Goal: Transaction & Acquisition: Purchase product/service

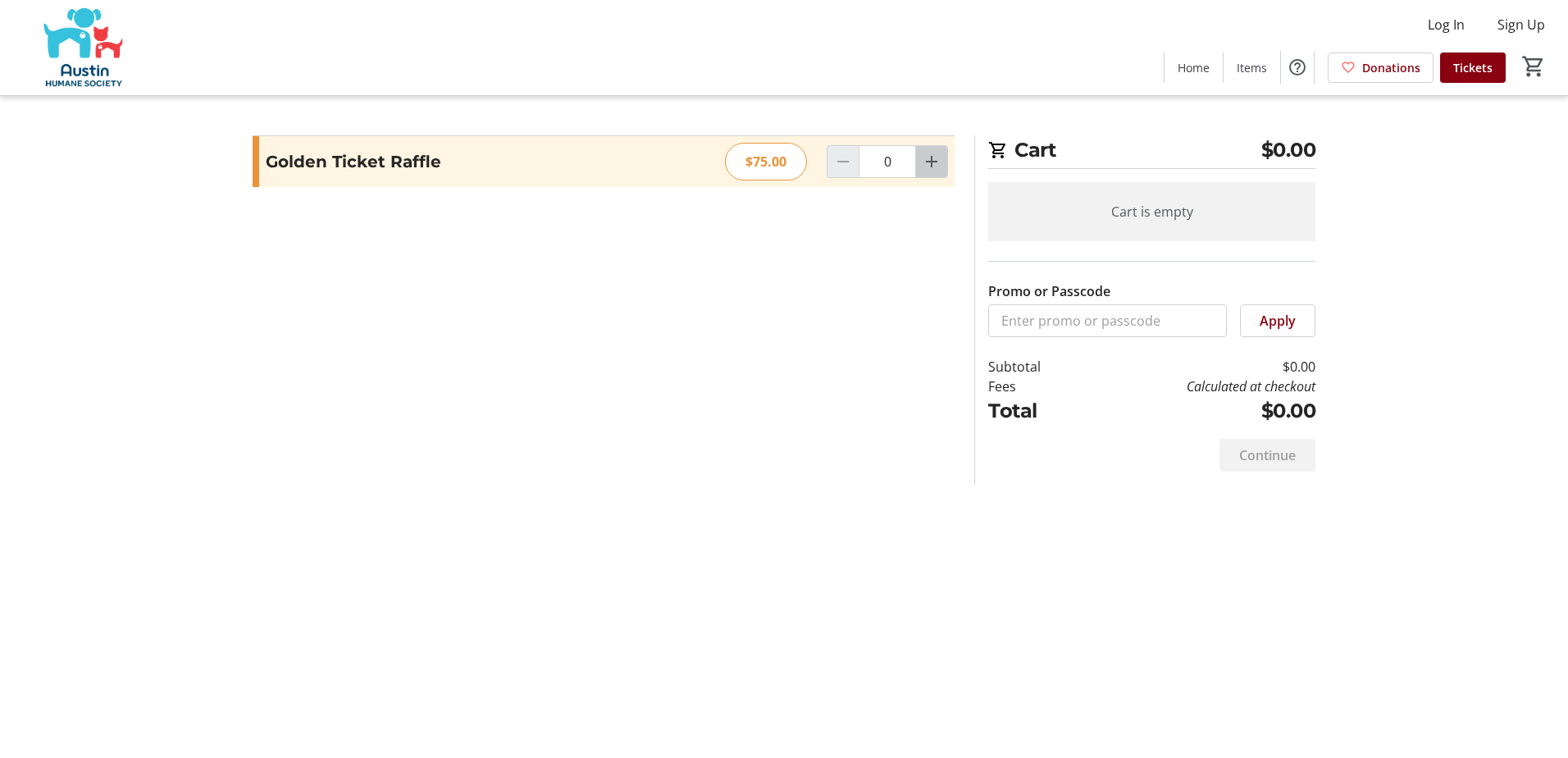
click at [929, 167] on mat-icon "Increment by one" at bounding box center [931, 161] width 20 height 20
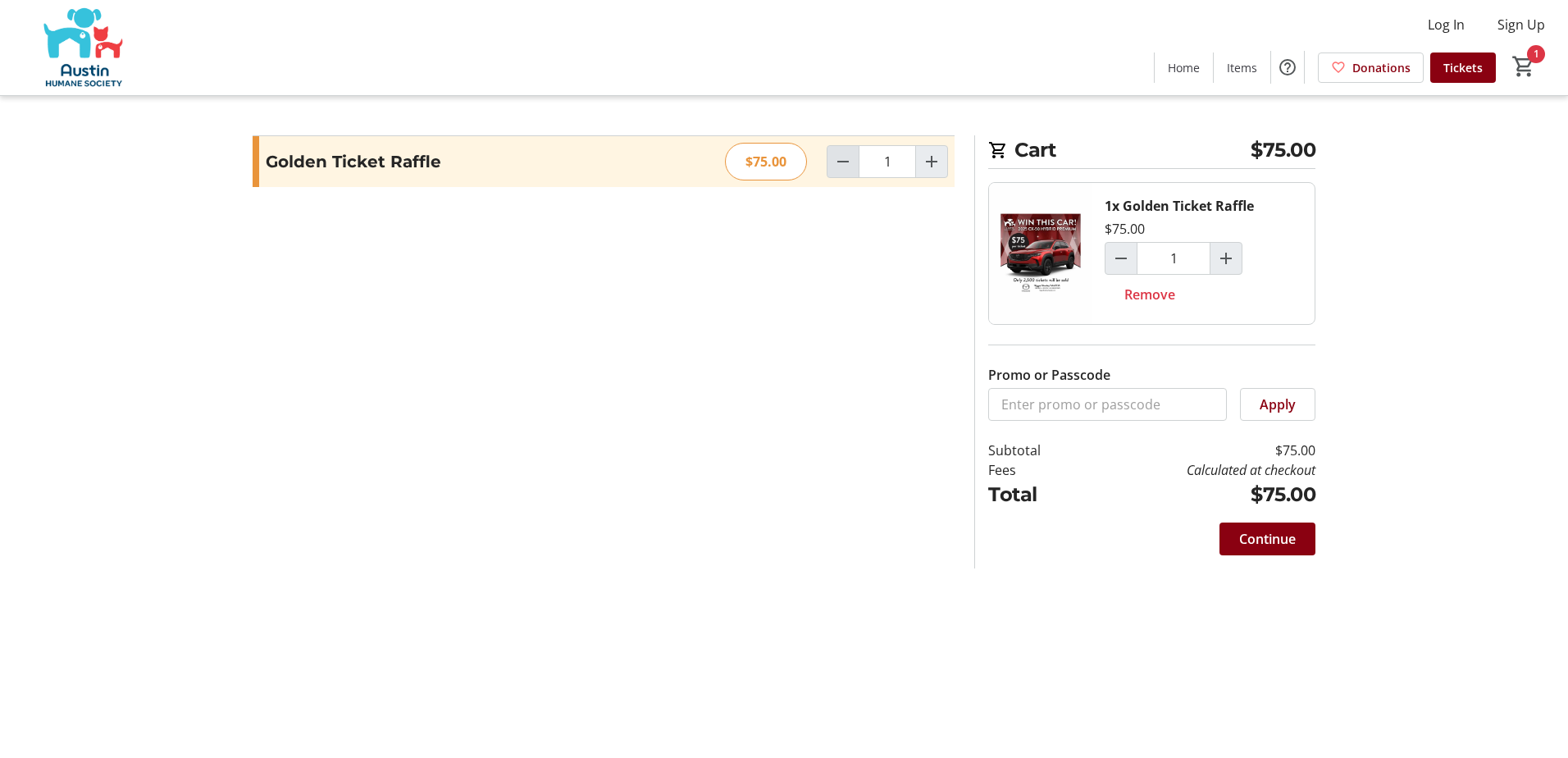
click at [842, 163] on mat-icon "Decrement by one" at bounding box center [843, 161] width 20 height 20
type input "0"
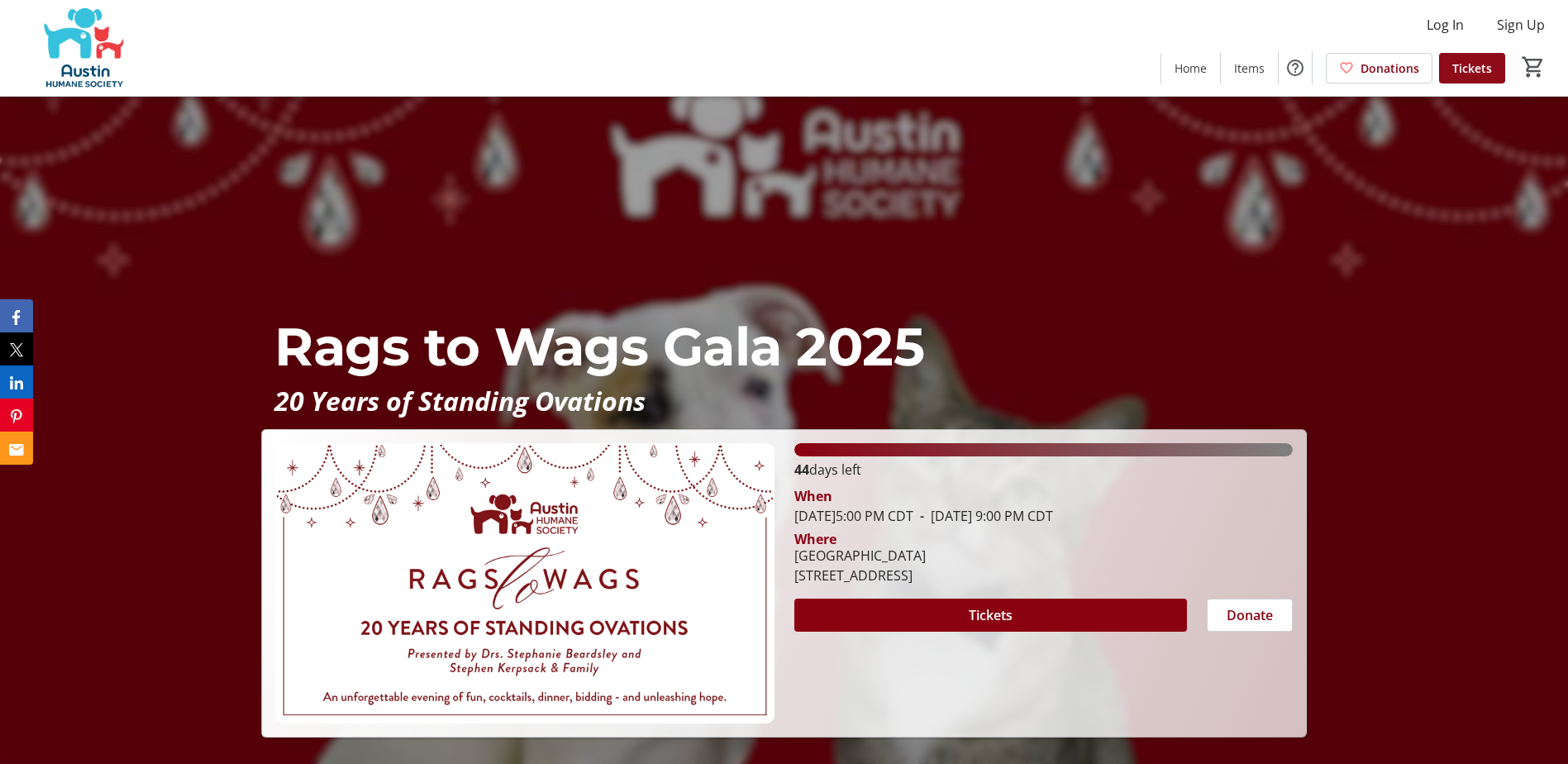
click at [1466, 67] on span "Tickets" at bounding box center [1472, 68] width 39 height 17
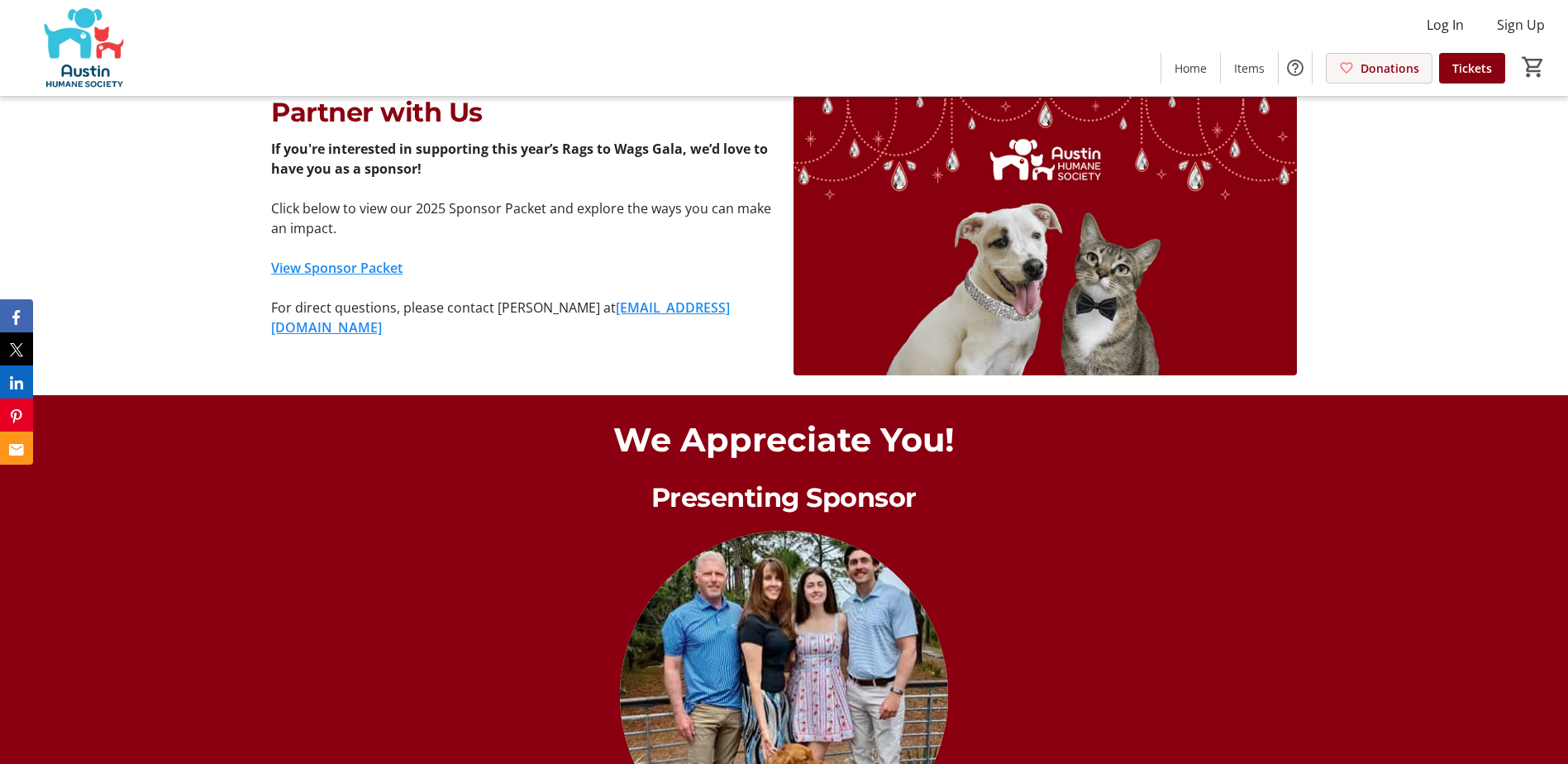
scroll to position [1320, 0]
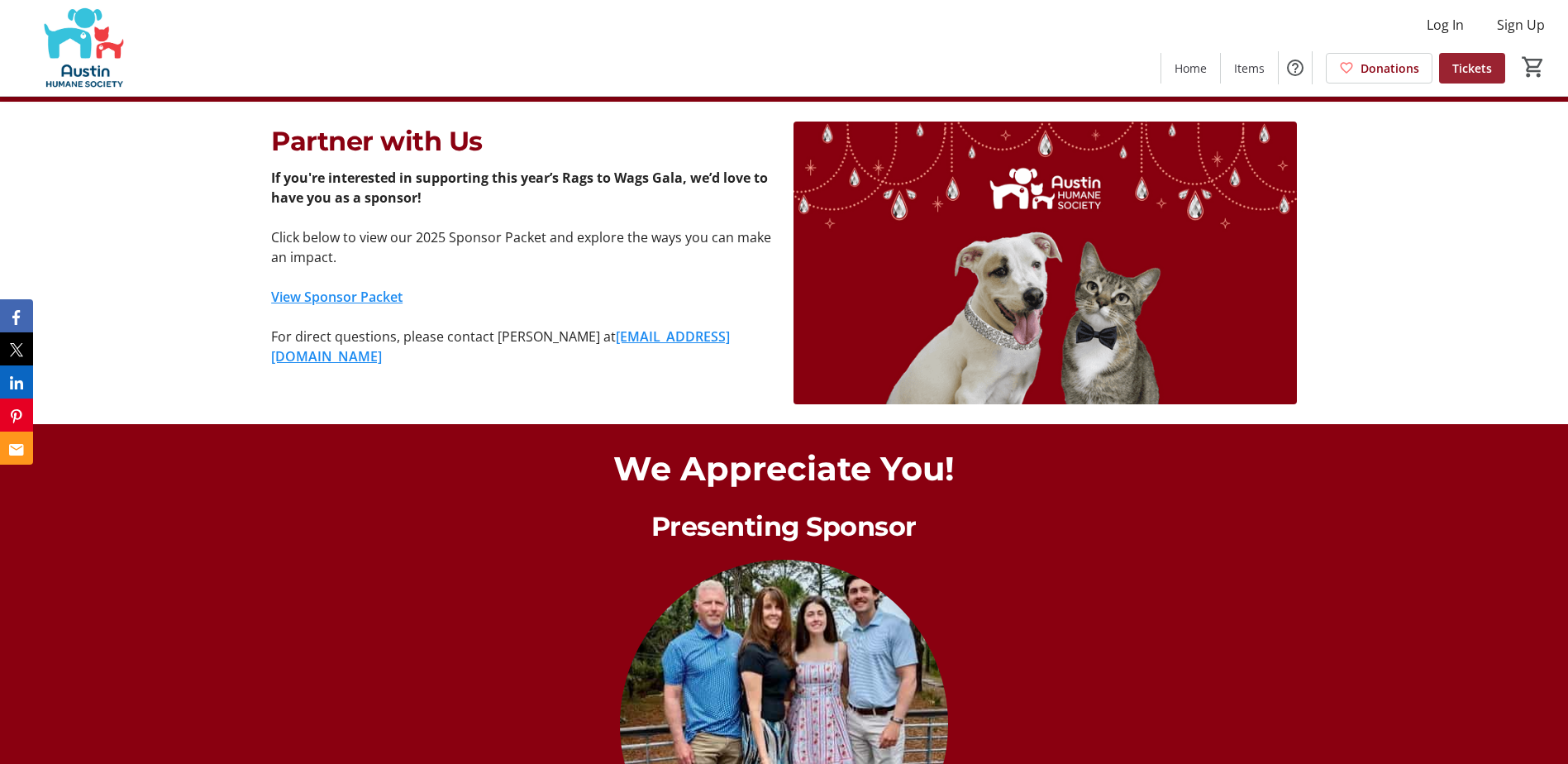
click at [1473, 64] on span "Tickets" at bounding box center [1472, 68] width 39 height 17
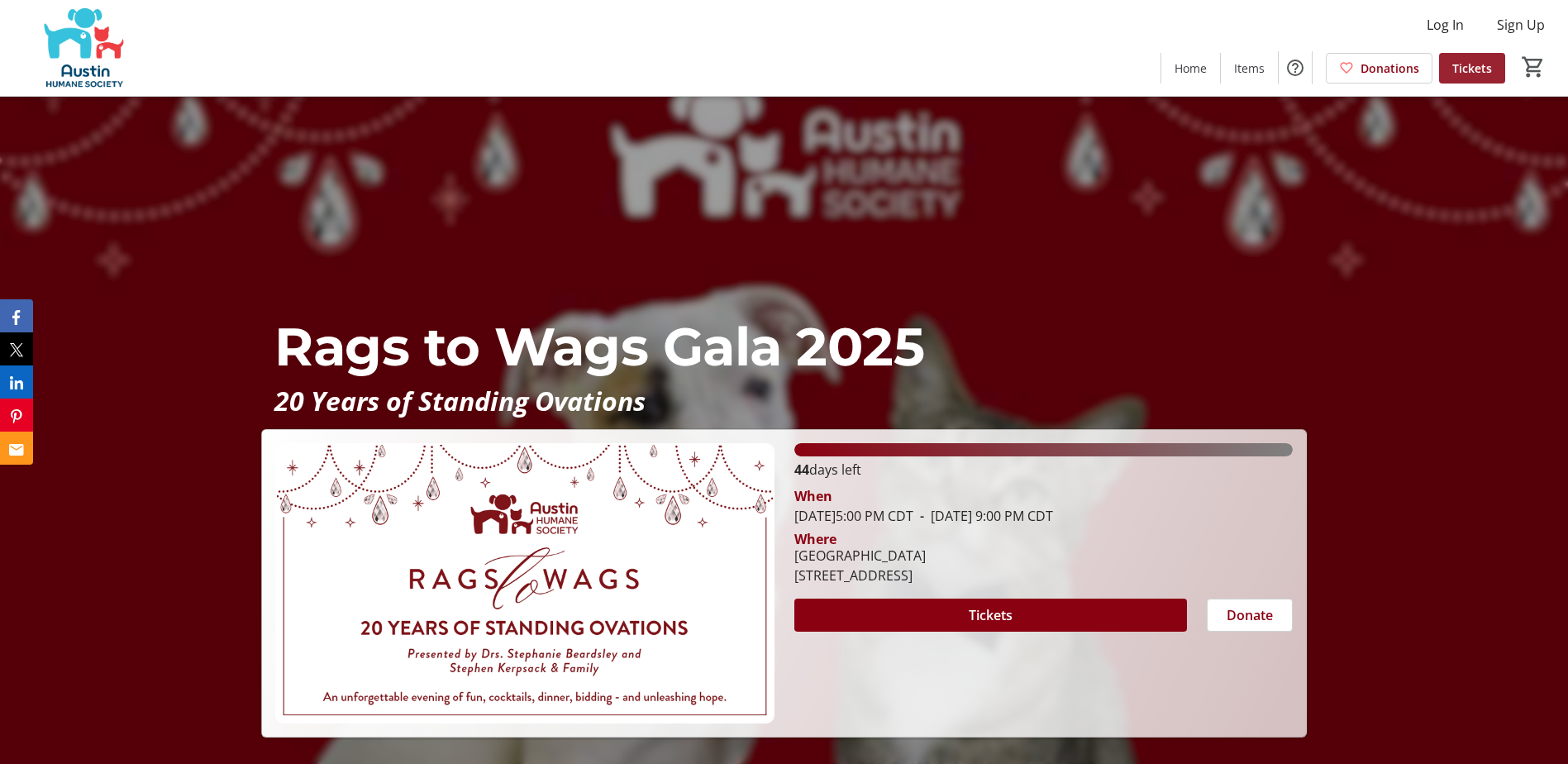
click at [1479, 64] on span "Tickets" at bounding box center [1472, 68] width 39 height 17
click at [1474, 60] on span "Tickets" at bounding box center [1472, 68] width 39 height 17
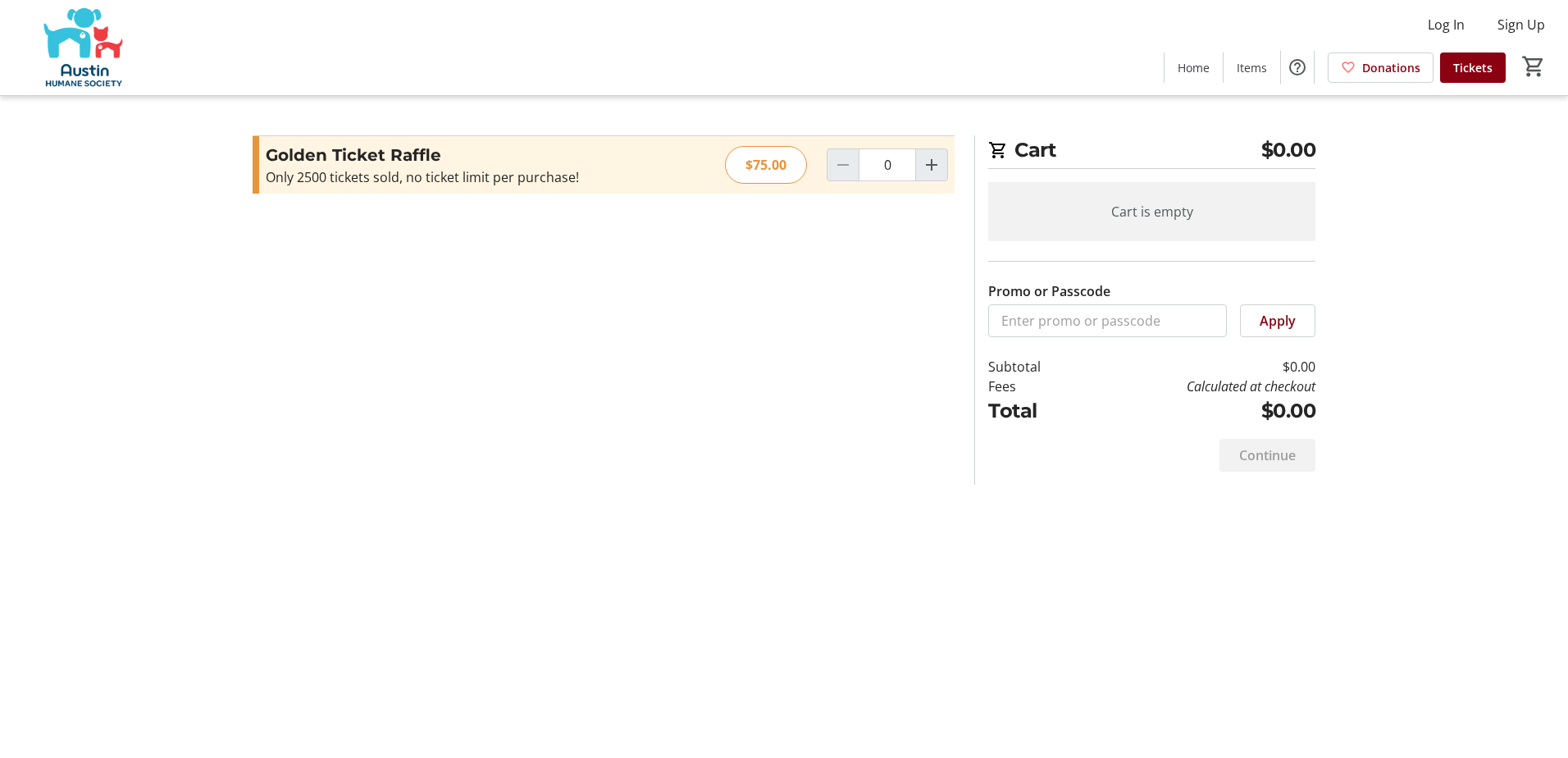
click at [83, 50] on img at bounding box center [83, 48] width 146 height 82
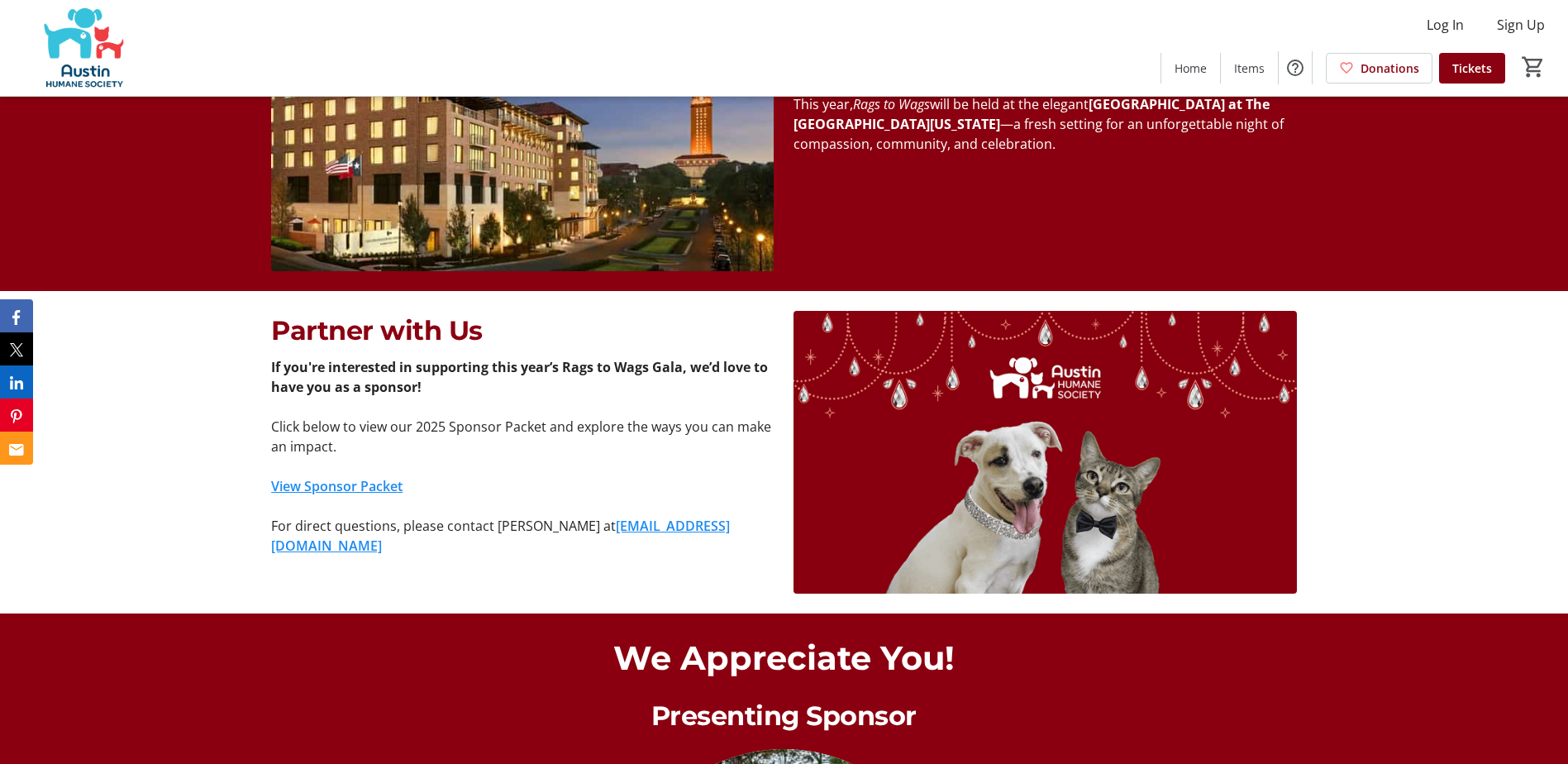
scroll to position [1157, 0]
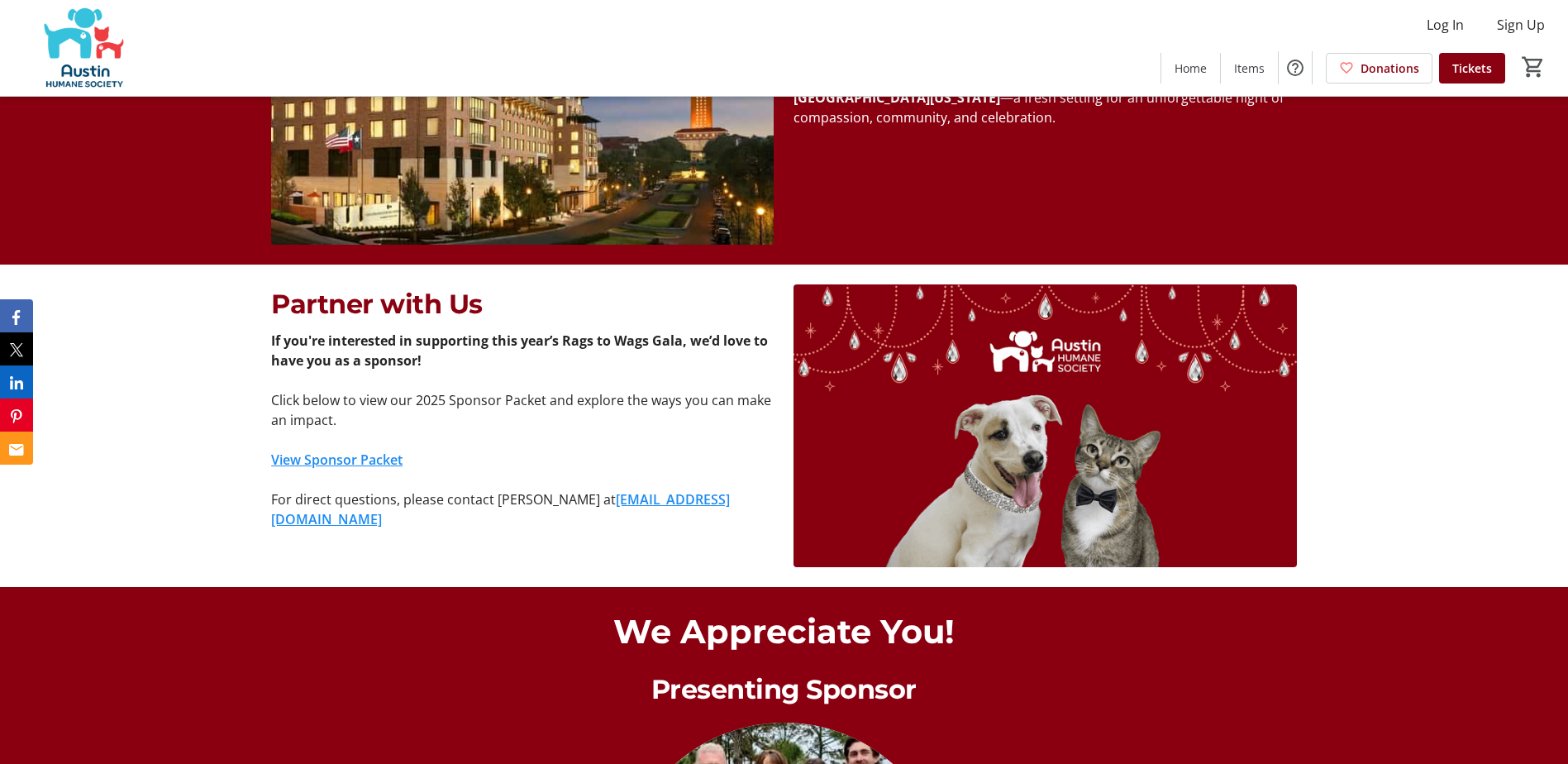
click at [324, 454] on link "View Sponsor Packet" at bounding box center [336, 459] width 131 height 18
